Goal: Find specific page/section: Find specific page/section

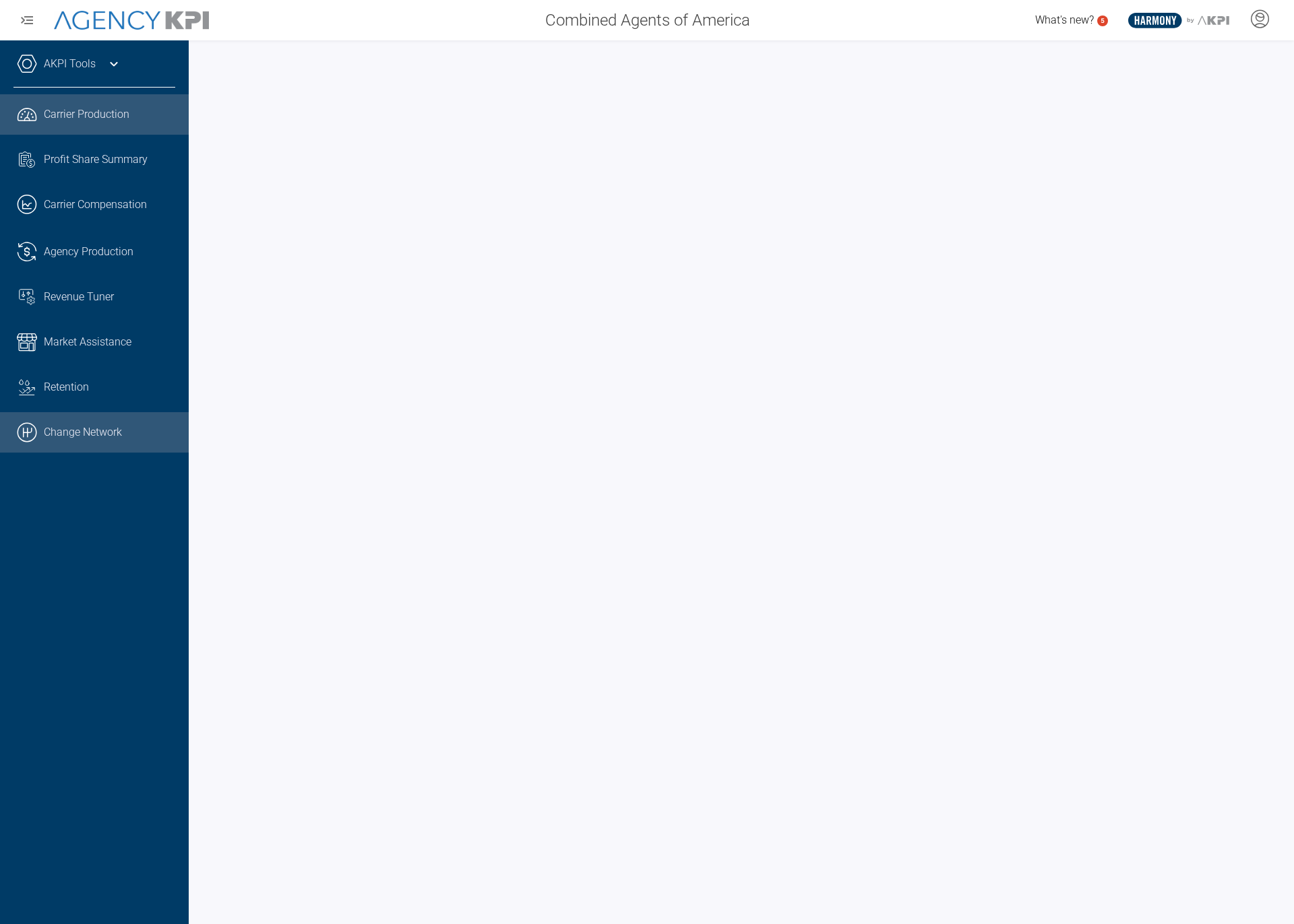
click at [39, 434] on link ".cls-1{fill:none;stroke:#000;stroke-linecap:round;stroke-linejoin:round;stroke-…" at bounding box center [94, 432] width 189 height 41
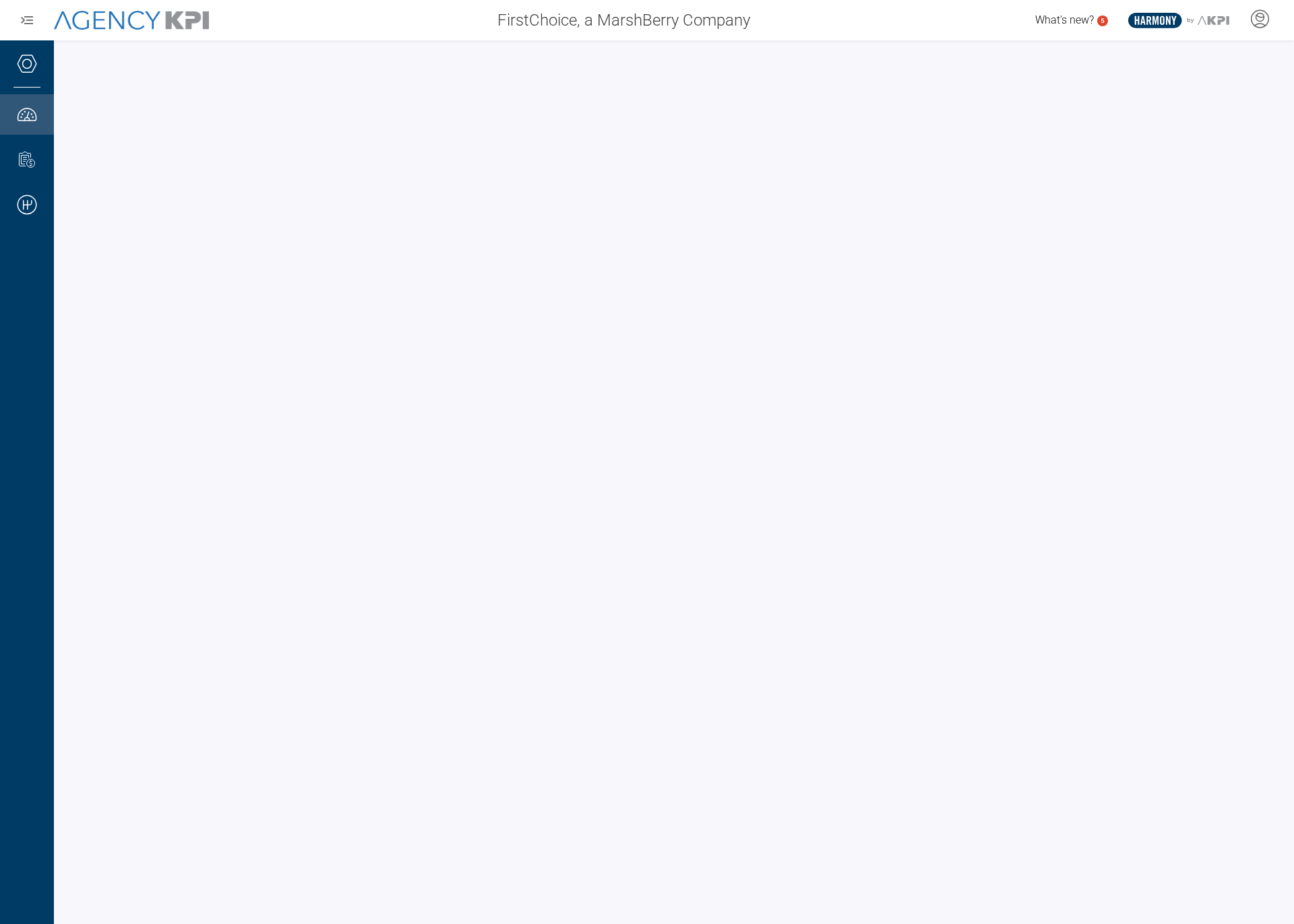
click at [55, 58] on div at bounding box center [673, 482] width 1240 height 884
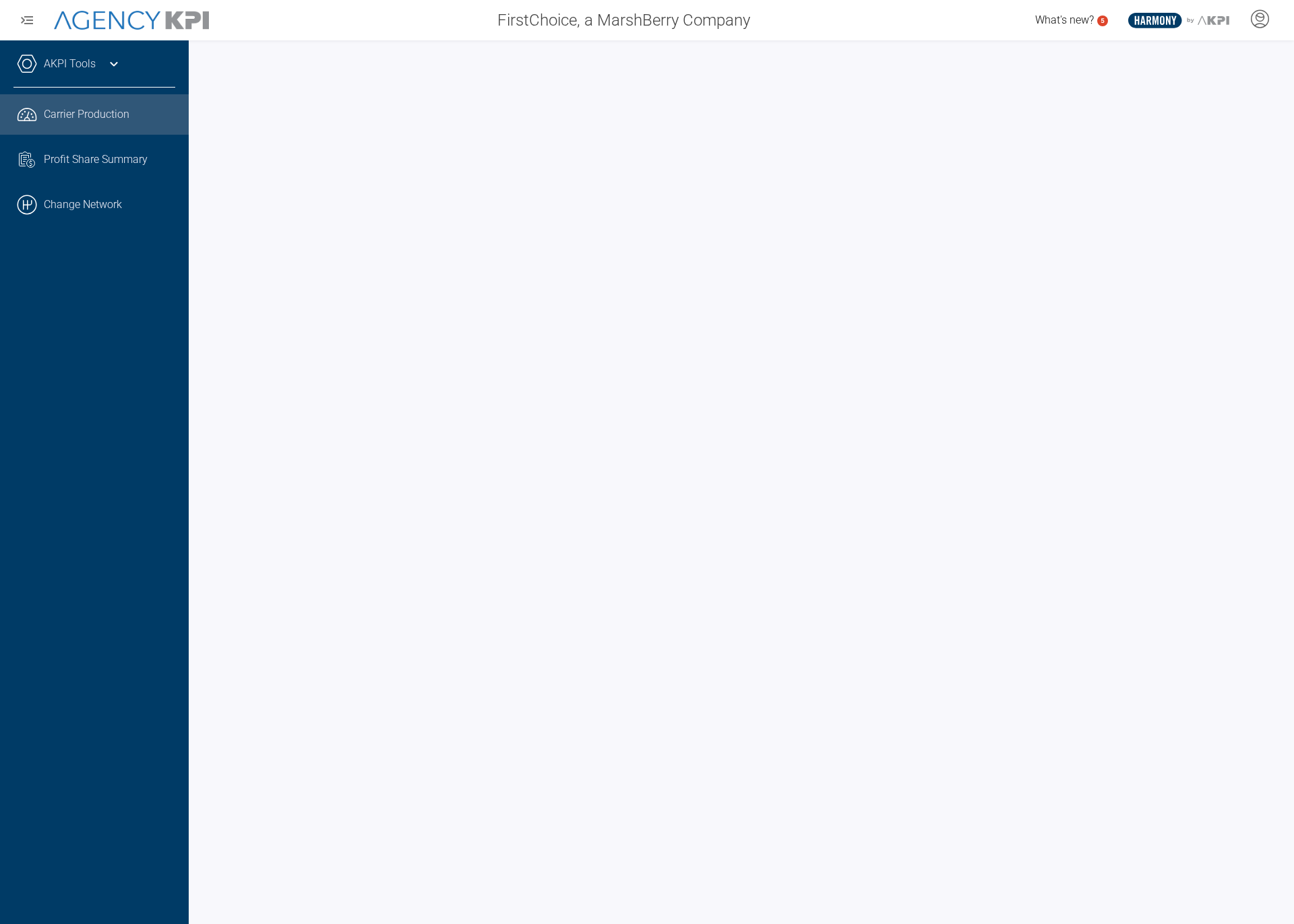
click at [46, 59] on link "AKPI Tools" at bounding box center [69, 63] width 52 height 16
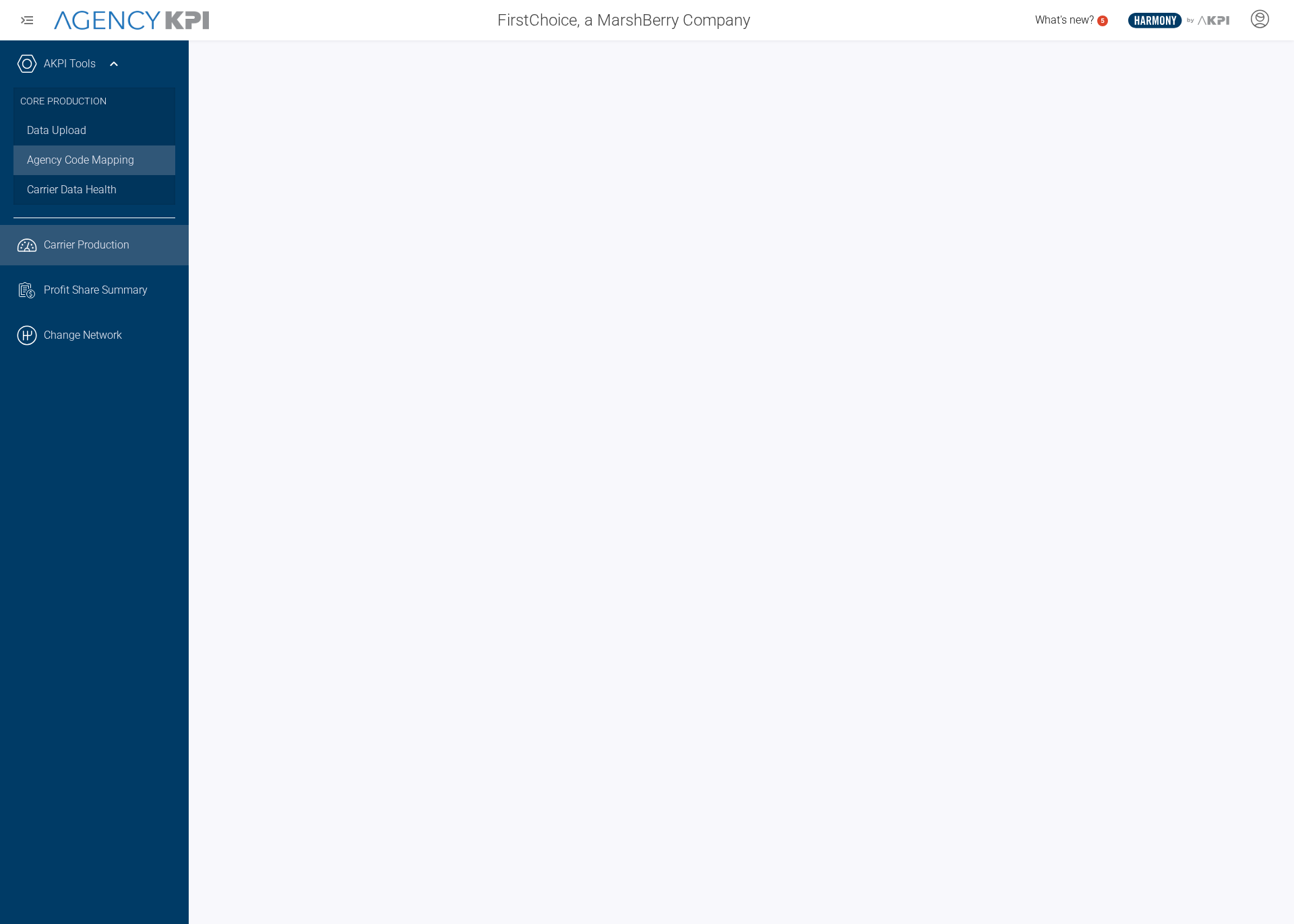
click at [70, 155] on link "Agency Code Mapping" at bounding box center [94, 160] width 162 height 30
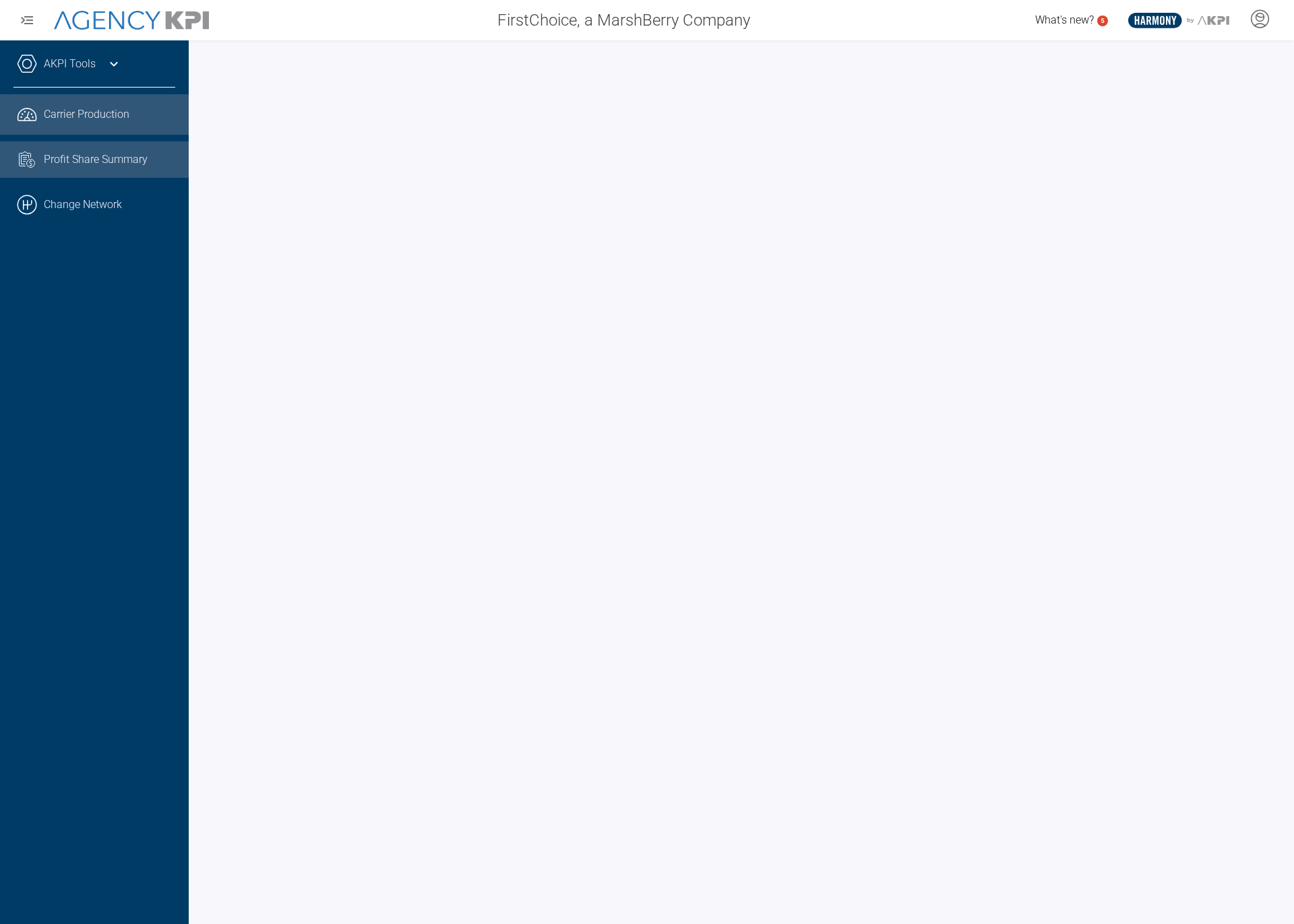
click at [27, 162] on icon at bounding box center [31, 163] width 8 height 8
